Goal: Find specific page/section: Find specific page/section

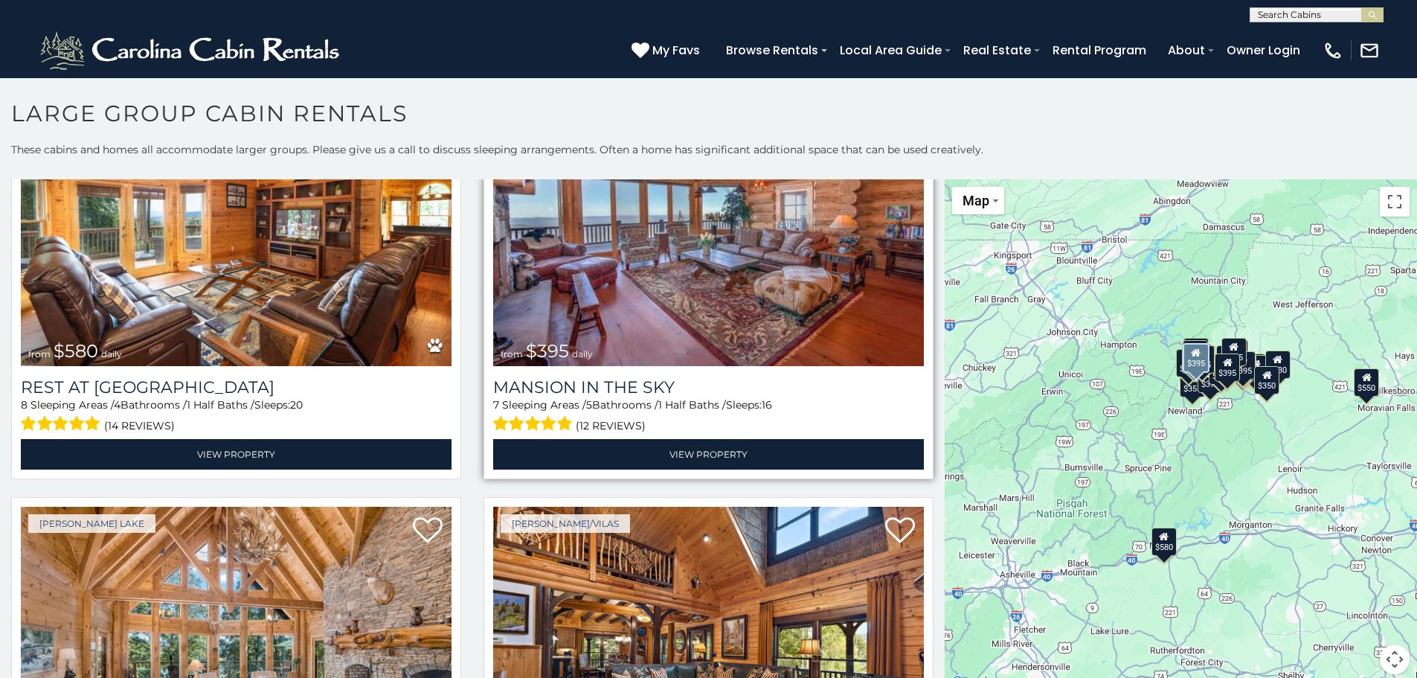
scroll to position [149, 0]
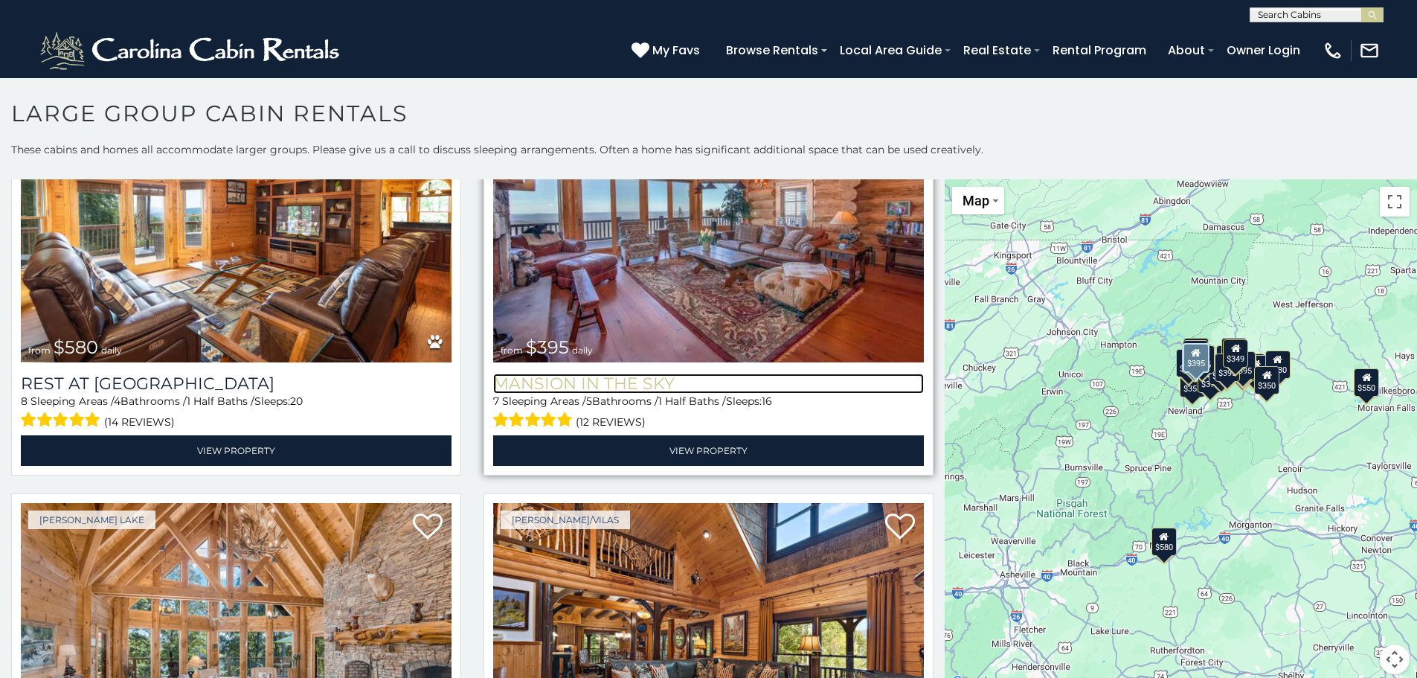
click at [610, 373] on h3 "Mansion In The Sky" at bounding box center [708, 383] width 431 height 20
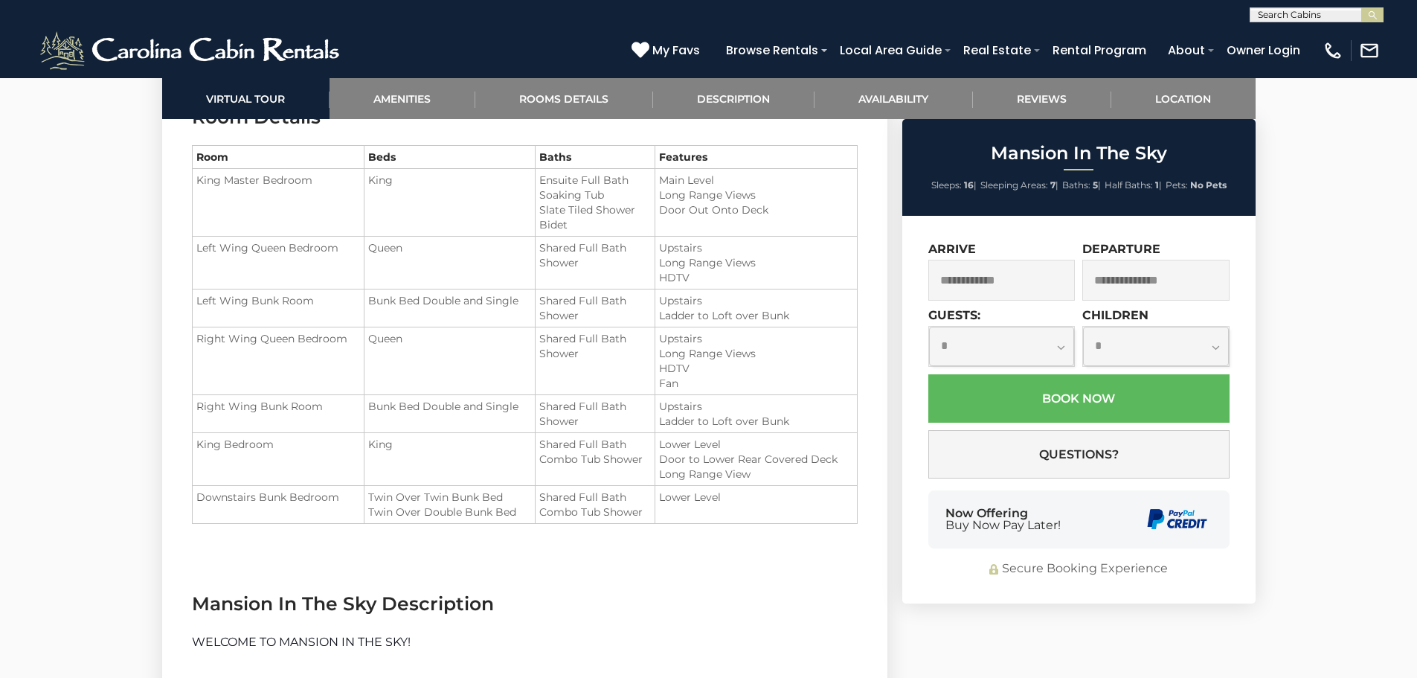
scroll to position [2008, 0]
